Goal: Transaction & Acquisition: Purchase product/service

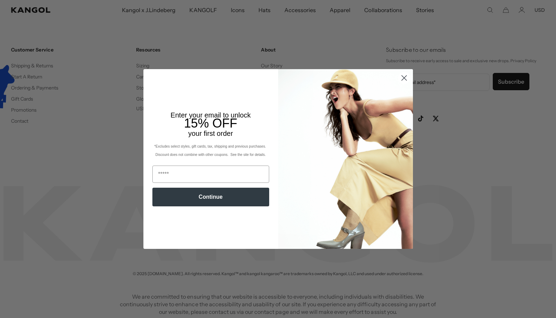
scroll to position [0, 142]
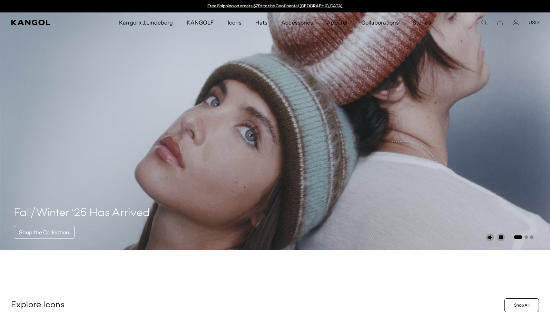
scroll to position [0, 142]
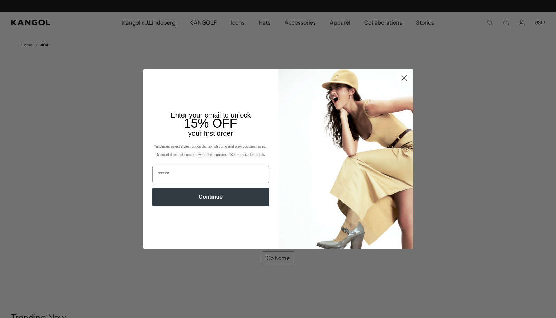
scroll to position [0, 142]
